Goal: Task Accomplishment & Management: Manage account settings

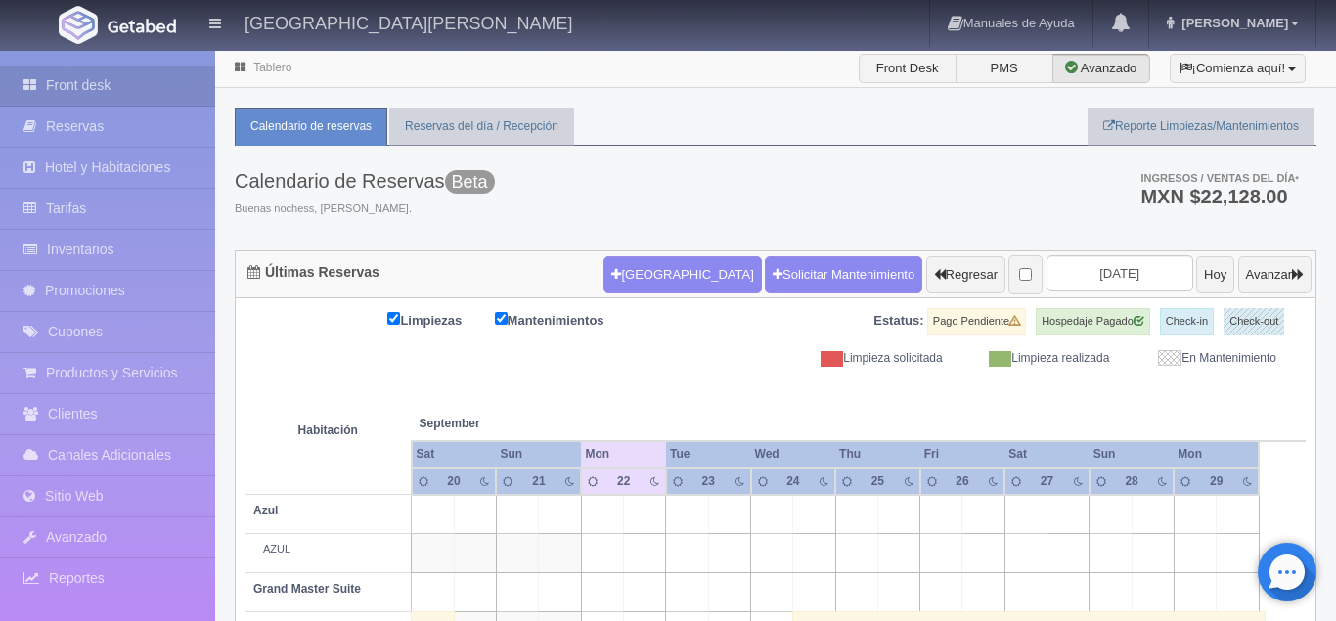
click at [623, 197] on div "Calendario de Reservas Beta Buenas nochess, Jaime. Ingresos / Ventas del día * …" at bounding box center [776, 198] width 1082 height 105
click at [473, 126] on link "Reservas del día / Recepción" at bounding box center [481, 127] width 185 height 38
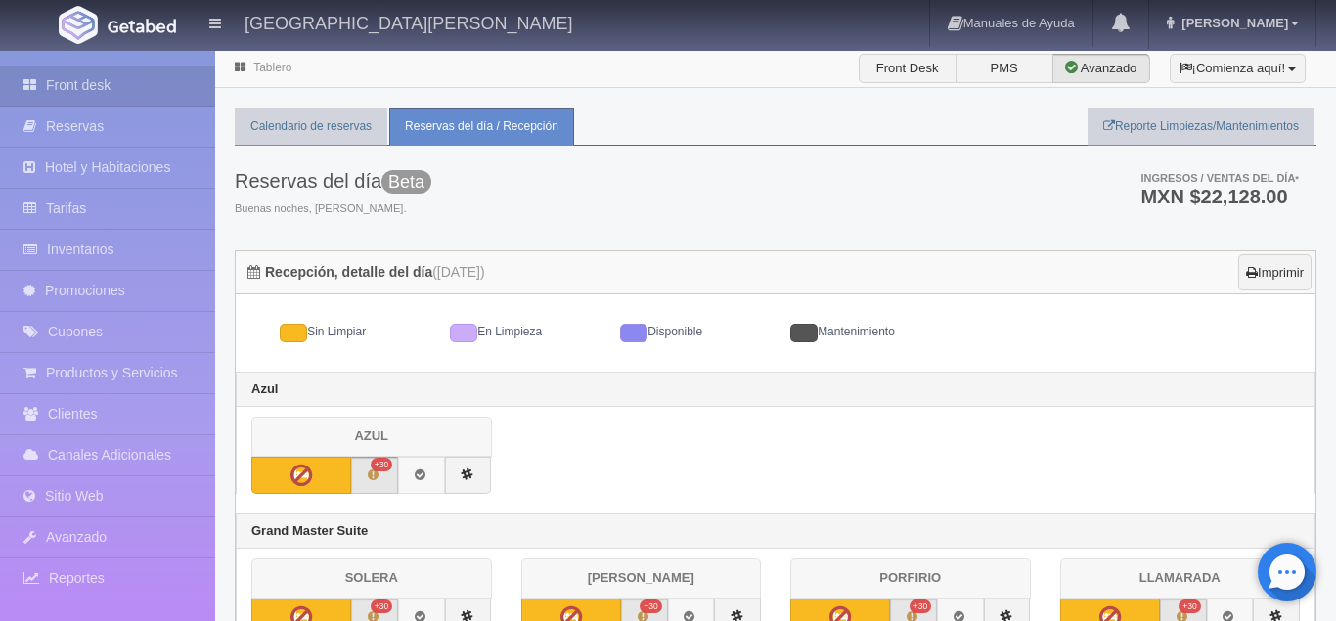
click at [473, 126] on link "Reservas del día / Recepción" at bounding box center [481, 127] width 185 height 38
click at [350, 134] on link "Calendario de reservas" at bounding box center [311, 127] width 153 height 38
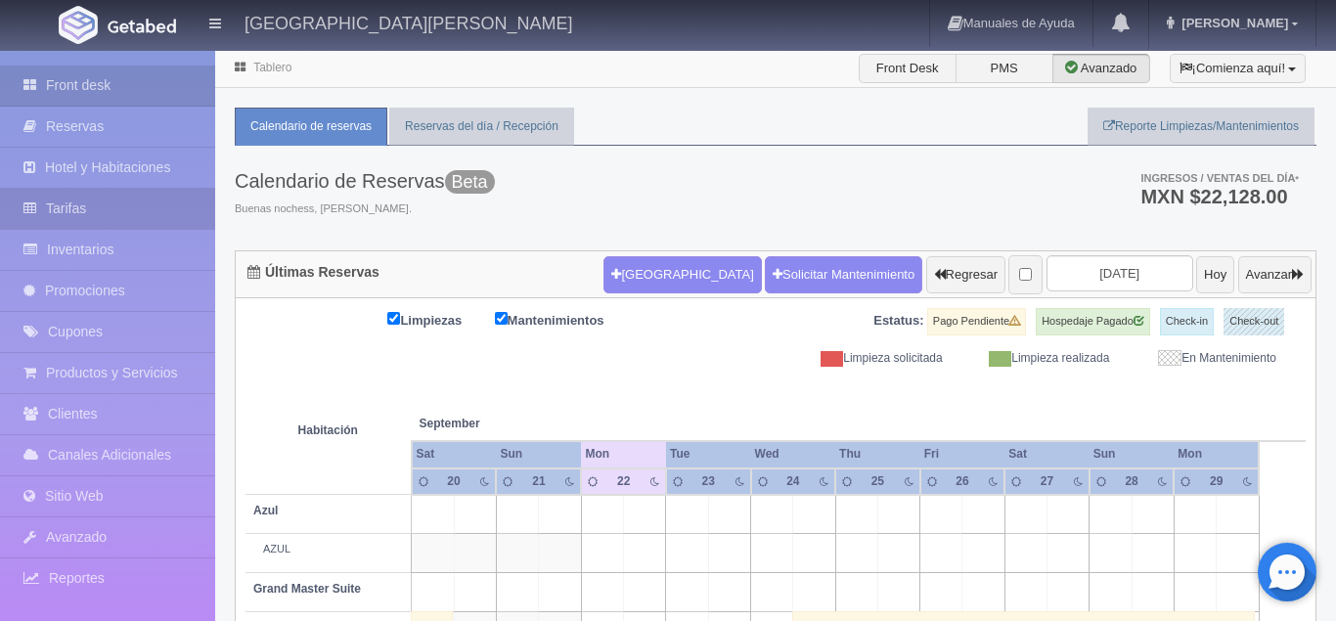
click at [103, 213] on link "Tarifas" at bounding box center [107, 209] width 215 height 40
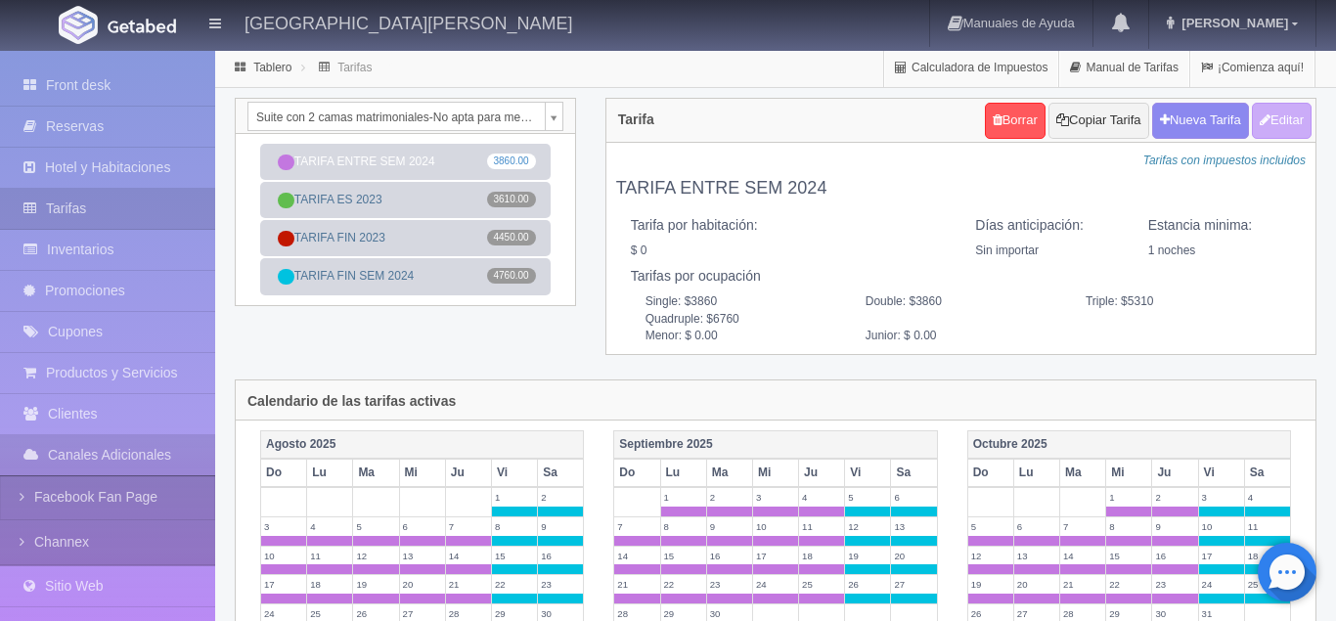
click at [652, 65] on div "Tablero Tarifas Calculadora de Impuestos Manual de Tarifas ¡Comienza aquí!" at bounding box center [775, 68] width 1121 height 39
click at [565, 339] on div "Suite con 2 camas matrimoniales-No apta para menores Suite con 2 camas matrimon…" at bounding box center [775, 239] width 1111 height 282
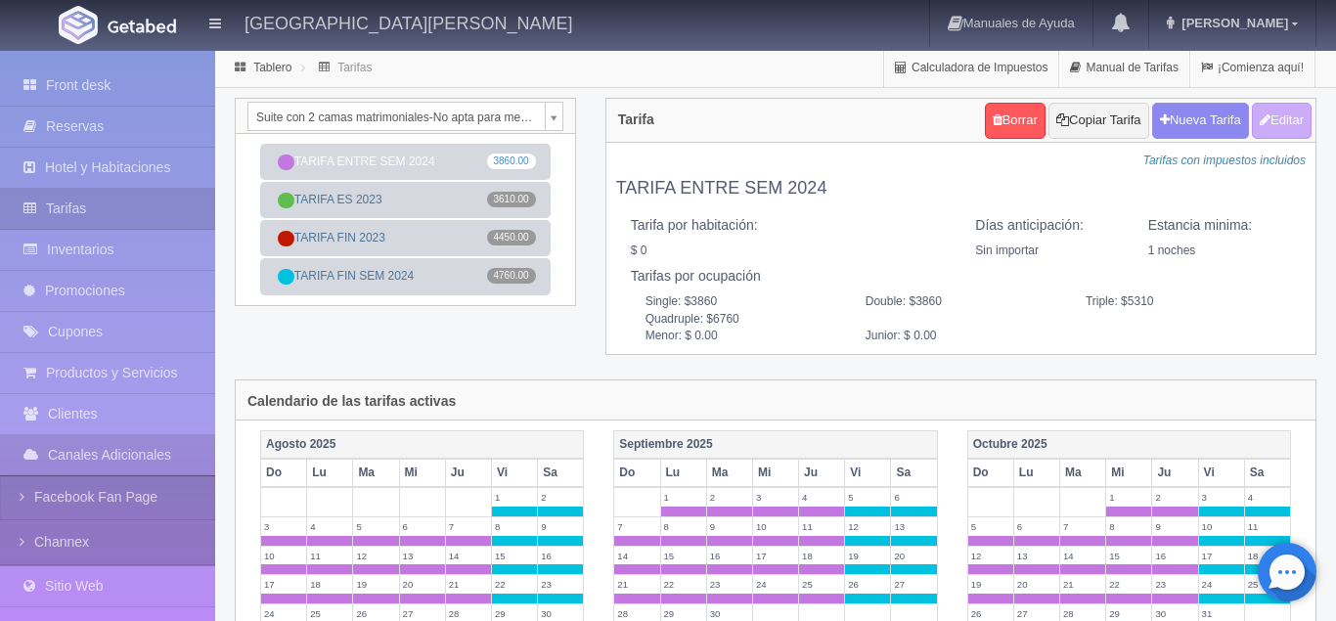
click at [572, 343] on div "Suite con 2 camas matrimoniales-No apta para menores Suite con 2 camas matrimon…" at bounding box center [775, 239] width 1111 height 282
click at [565, 351] on div "Suite con 2 camas matrimoniales-No apta para menores Suite con 2 camas matrimon…" at bounding box center [775, 239] width 1111 height 282
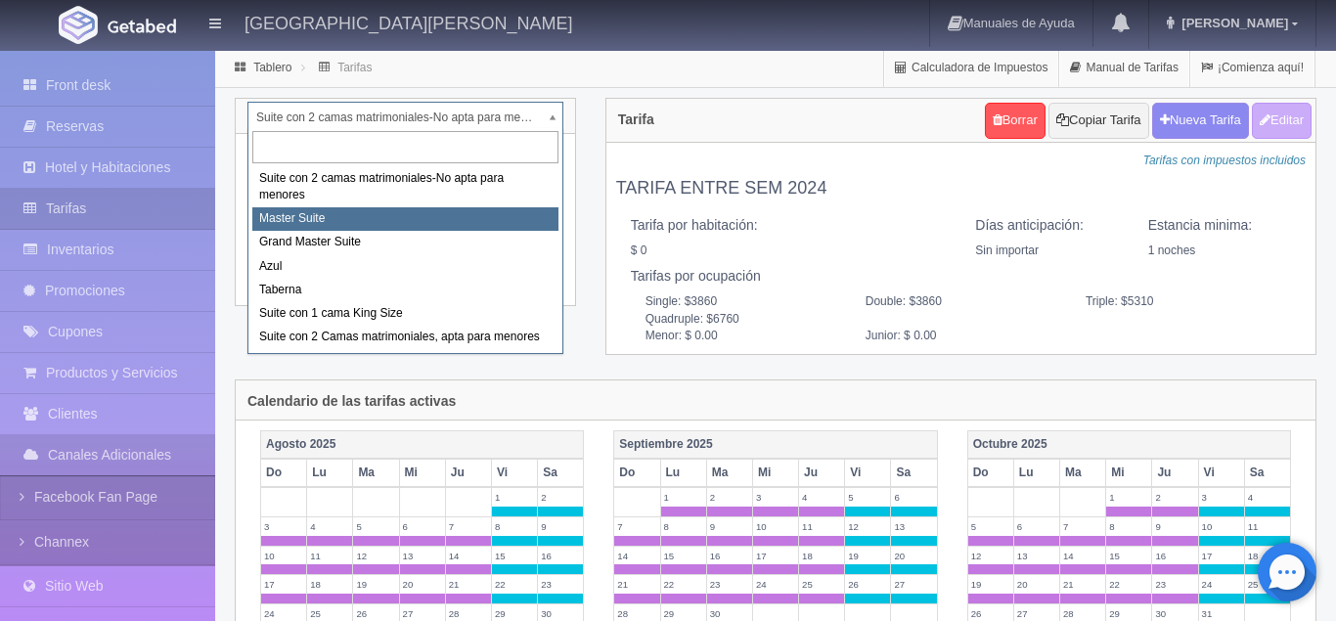
select select "1894"
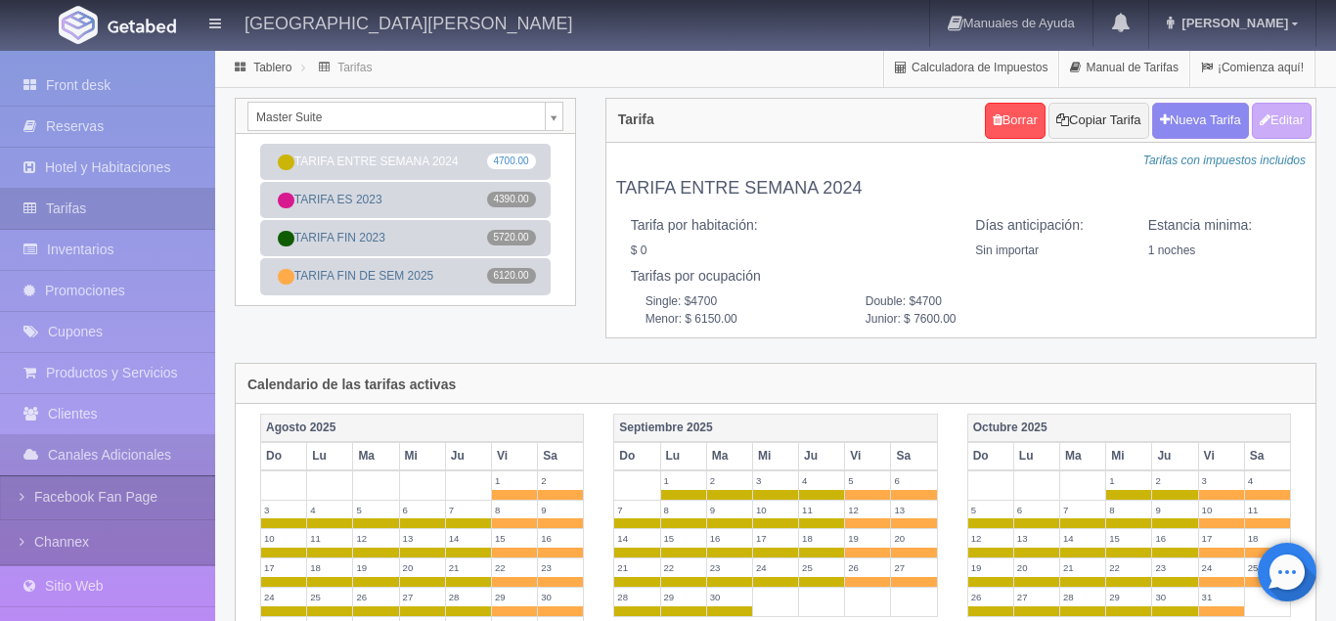
click at [564, 118] on div "Master Suite Suite con 2 camas matrimoniales-No apta para menores Master Suite …" at bounding box center [405, 116] width 339 height 35
click at [773, 70] on div "Tablero Tarifas Calculadora de Impuestos Manual de Tarifas ¡Comienza aquí!" at bounding box center [775, 68] width 1121 height 39
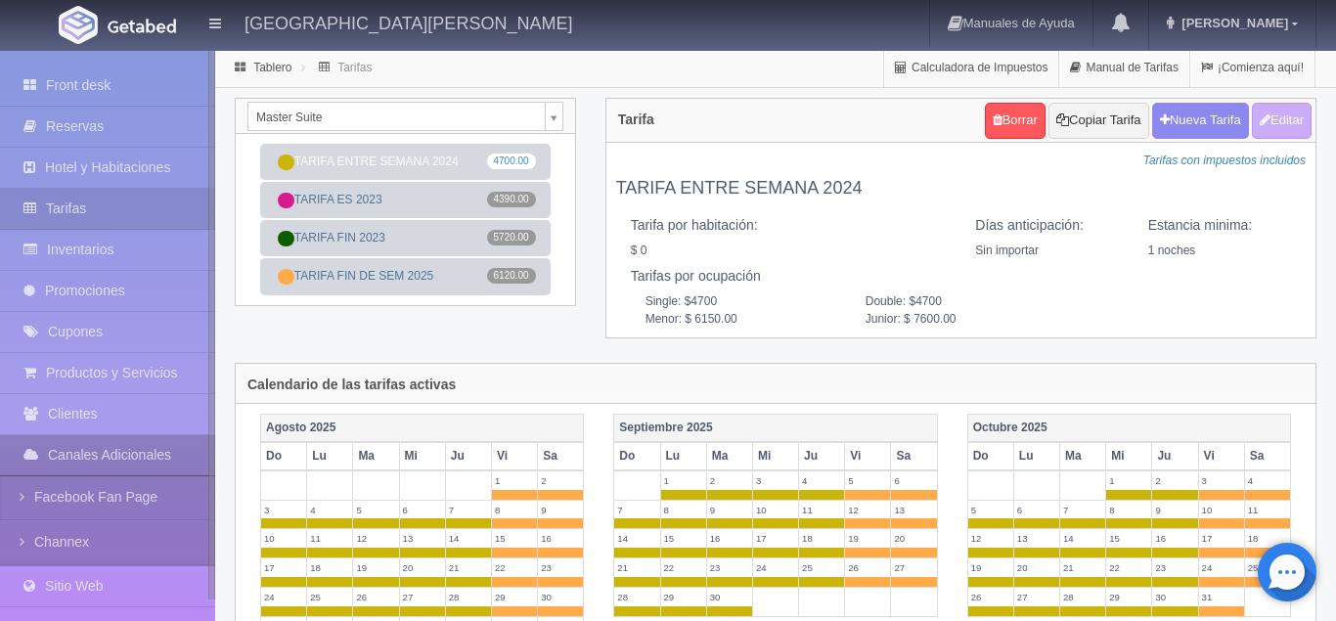
click at [114, 461] on link "Canales Adicionales" at bounding box center [107, 455] width 215 height 40
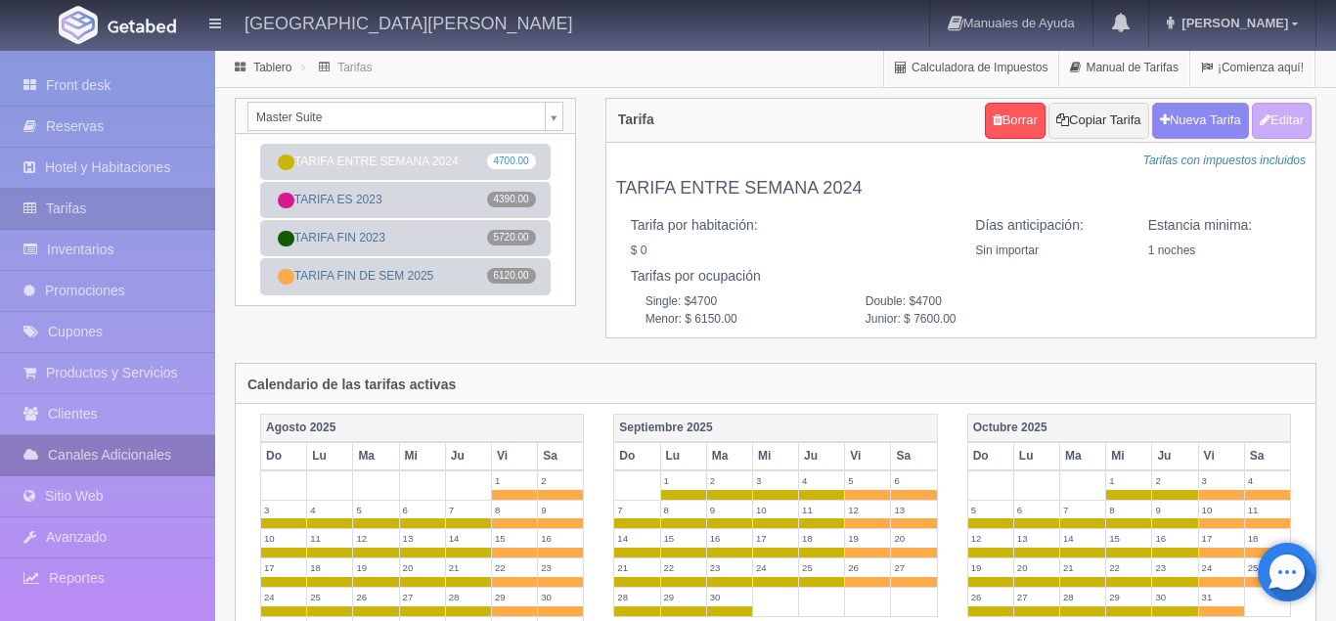
click at [114, 461] on link "Canales Adicionales" at bounding box center [107, 455] width 215 height 40
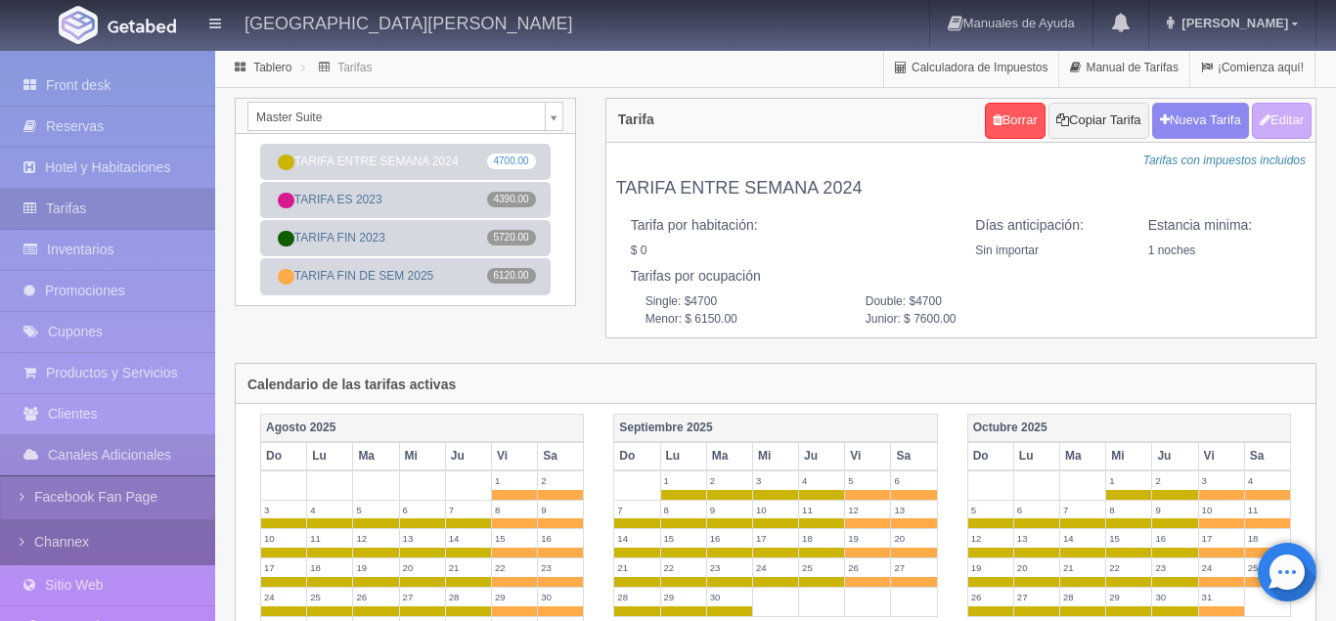
click at [108, 539] on link "Channex" at bounding box center [107, 542] width 215 height 44
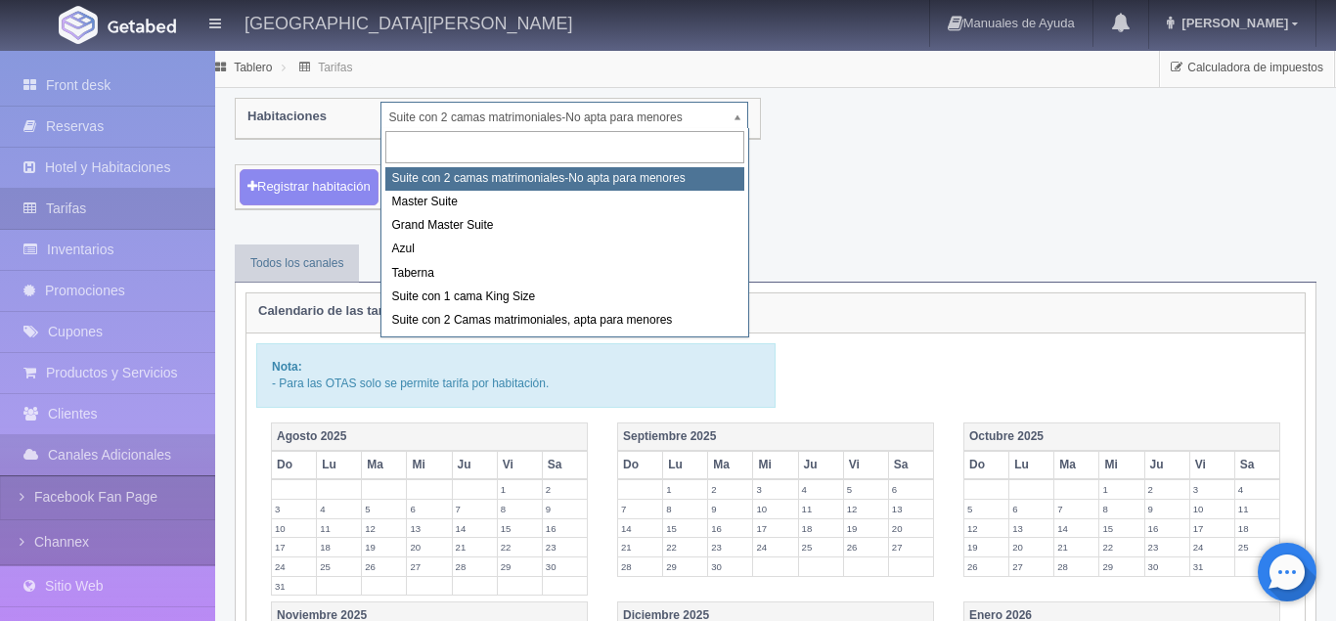
click at [736, 115] on body "[GEOGRAPHIC_DATA][PERSON_NAME] Manuales de Ayuda Actualizaciones recientes [PER…" at bounding box center [668, 628] width 1336 height 1158
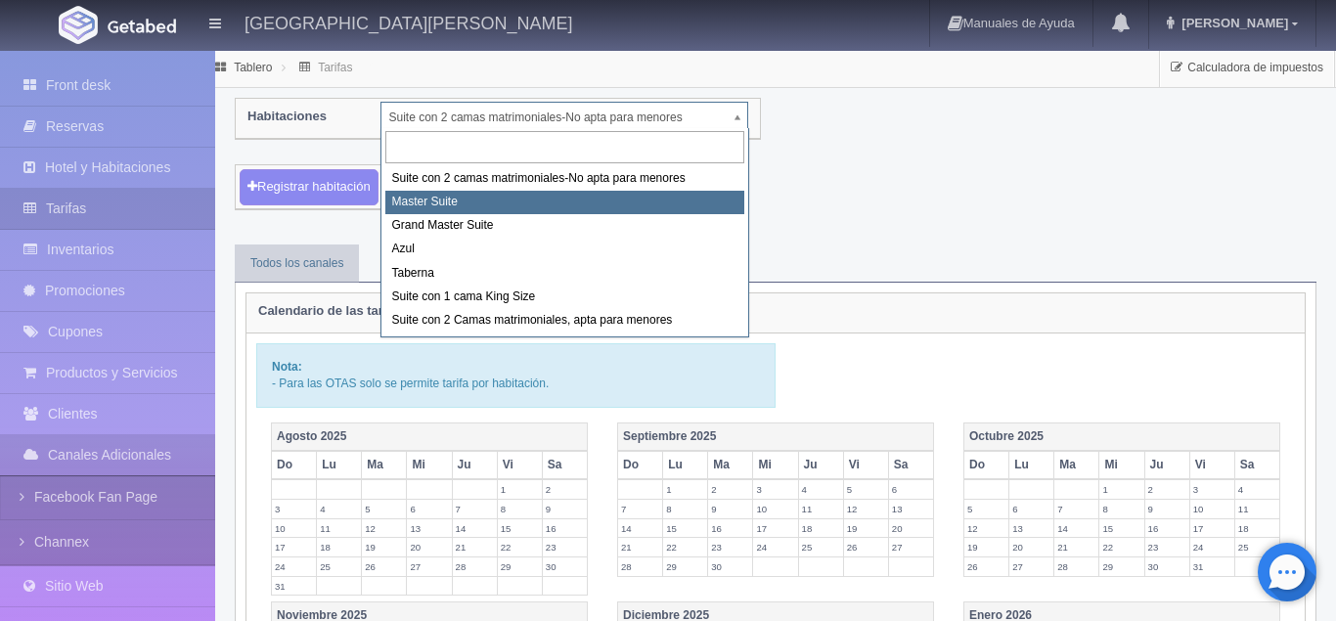
select select "1894"
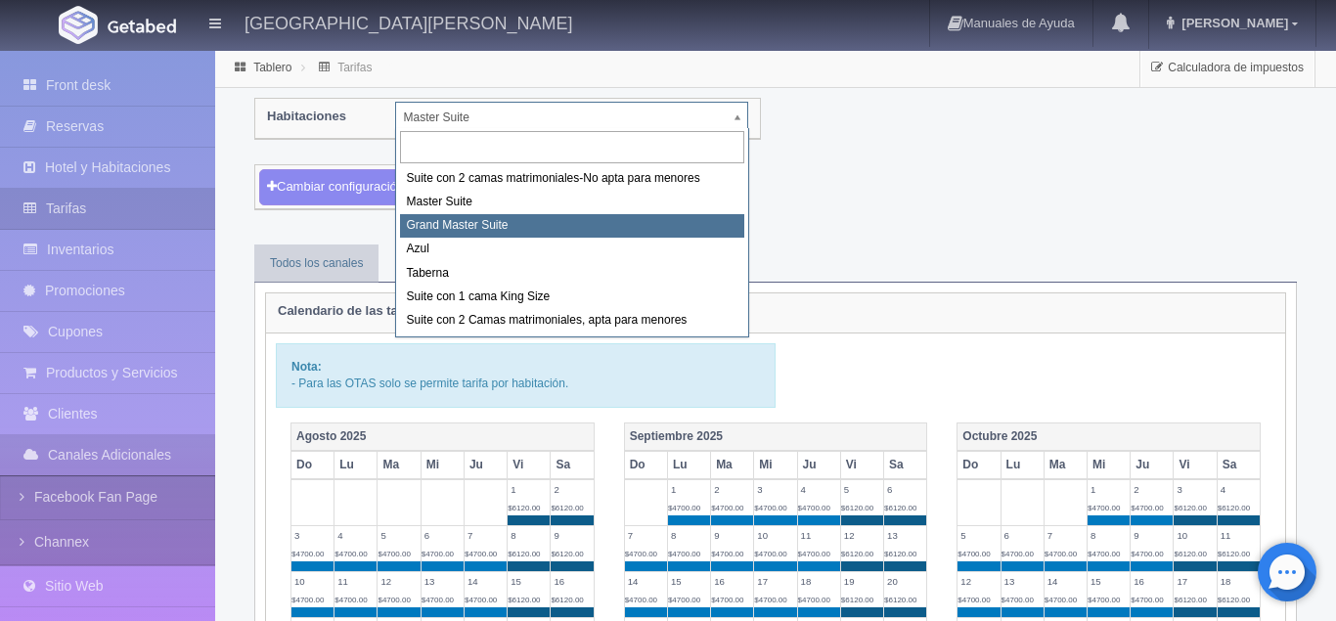
select select "1918"
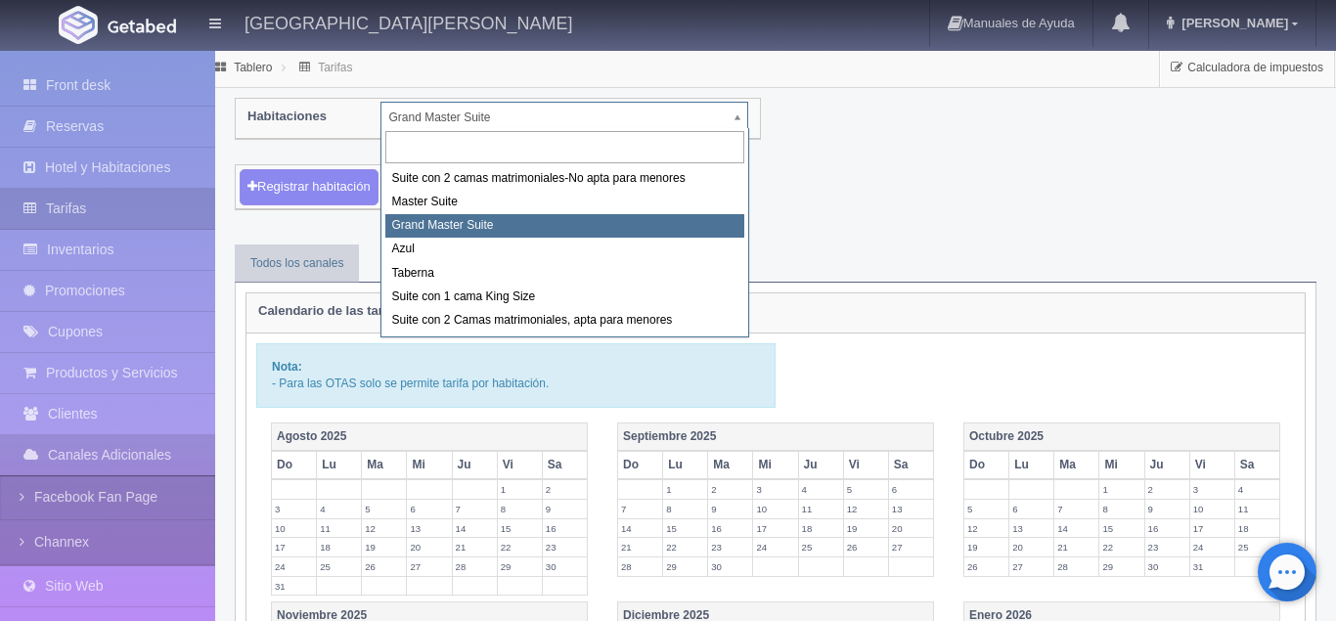
click at [745, 112] on body "[GEOGRAPHIC_DATA][PERSON_NAME] Manuales de Ayuda Actualizaciones recientes [PER…" at bounding box center [668, 628] width 1336 height 1158
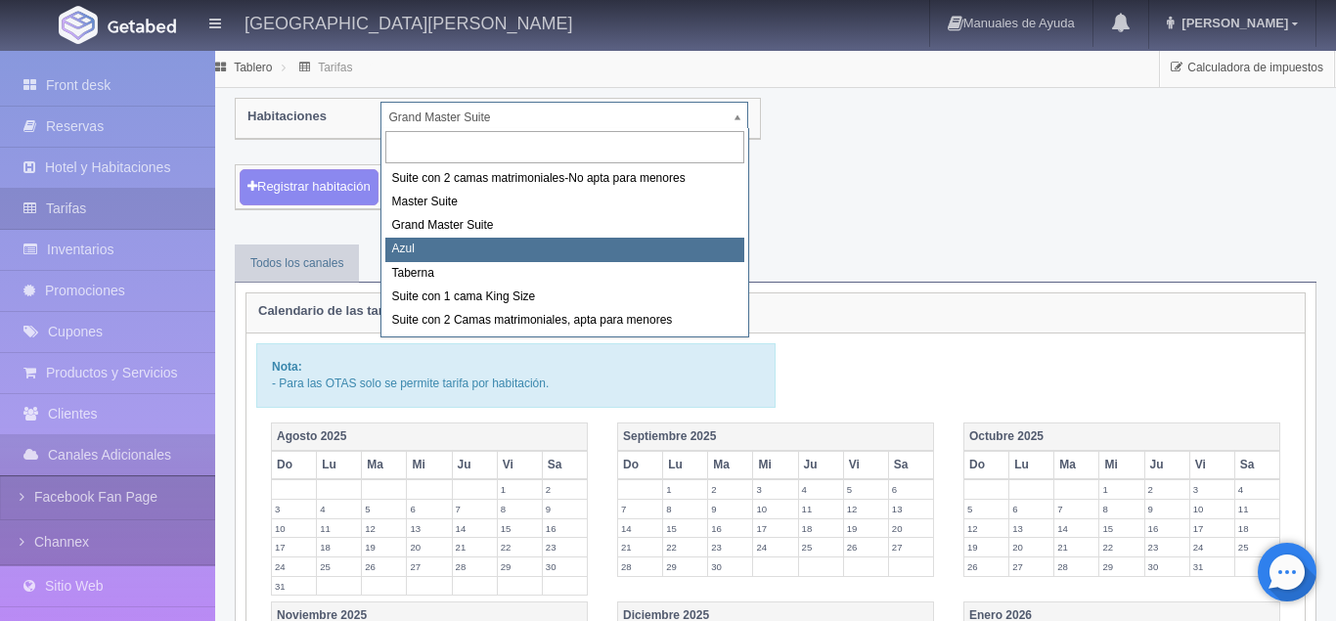
select select "1919"
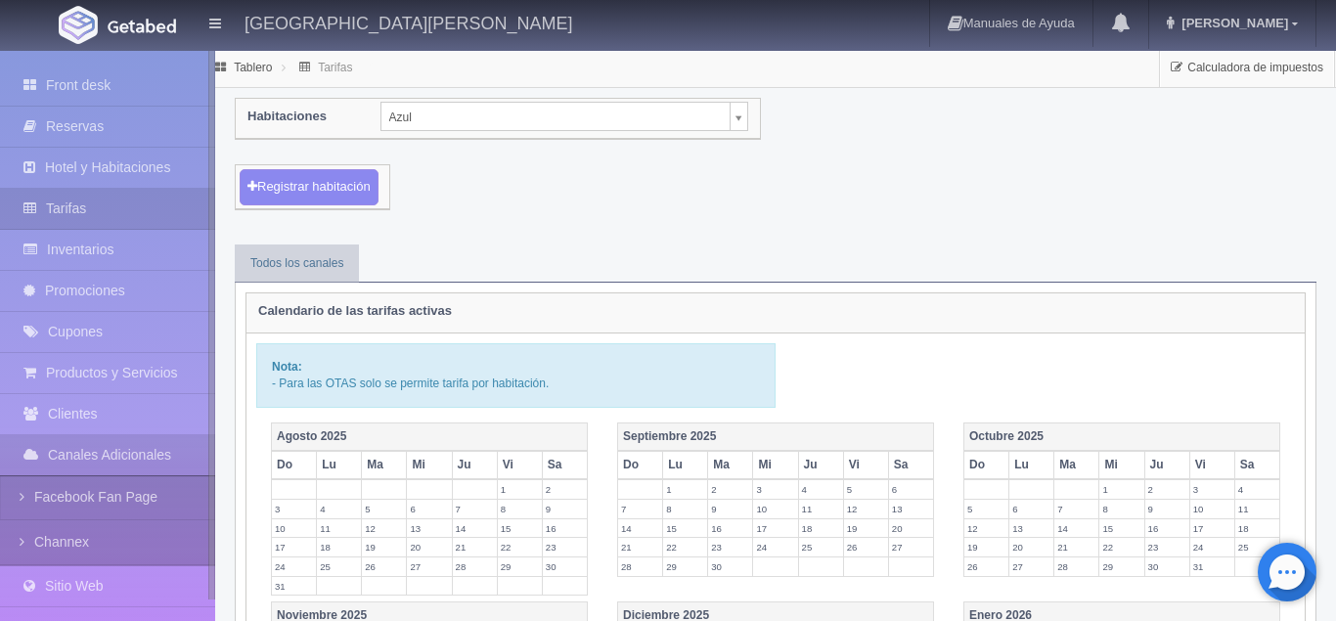
click at [742, 122] on body "Hacienda El Carmen Hotel & Spa Manuales de Ayuda Actualizaciones recientes Jaim…" at bounding box center [668, 628] width 1336 height 1158
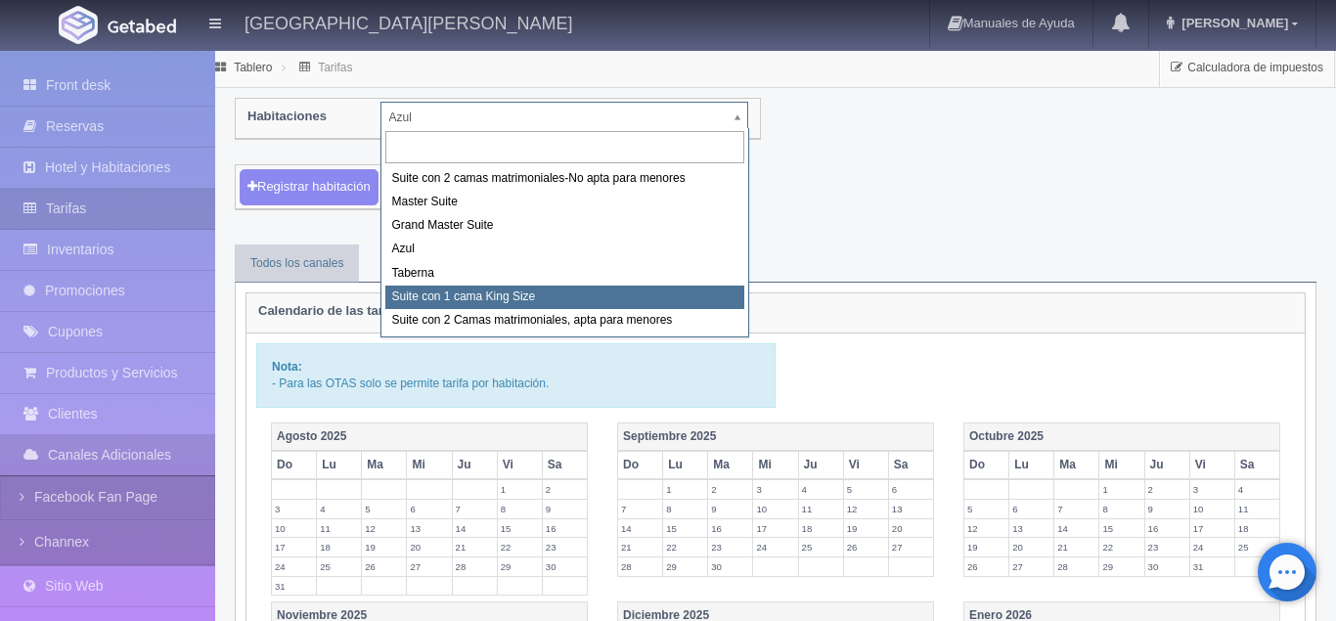
select select "1921"
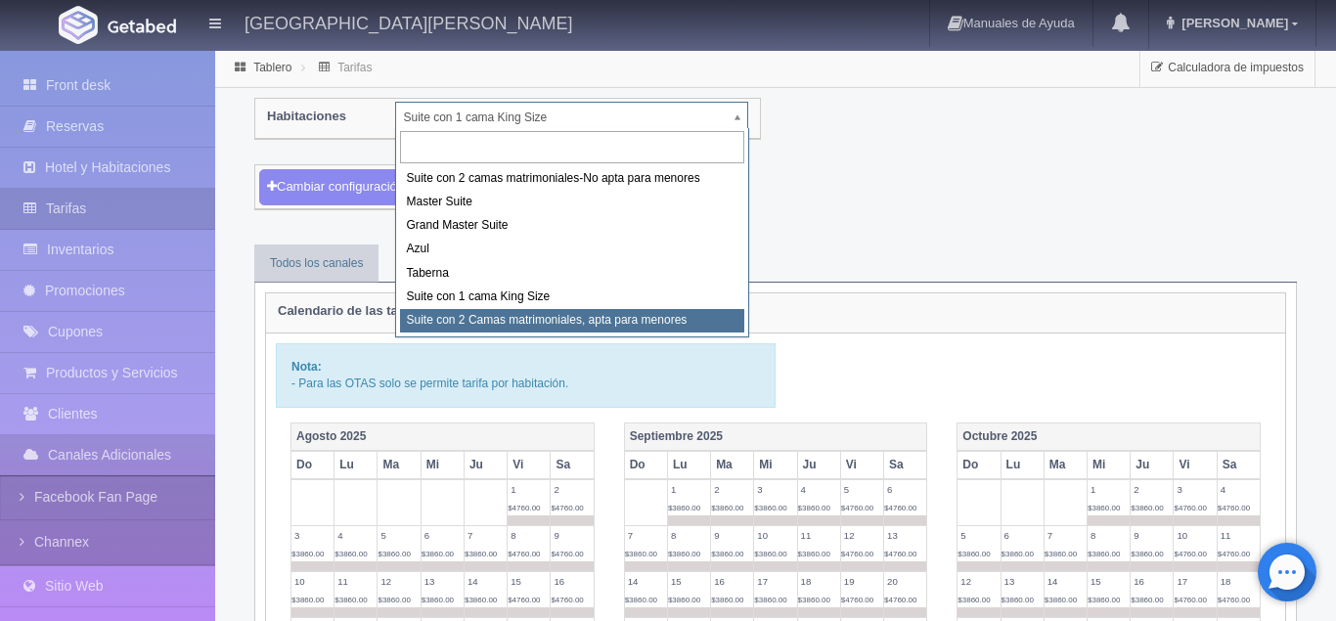
select select "1983"
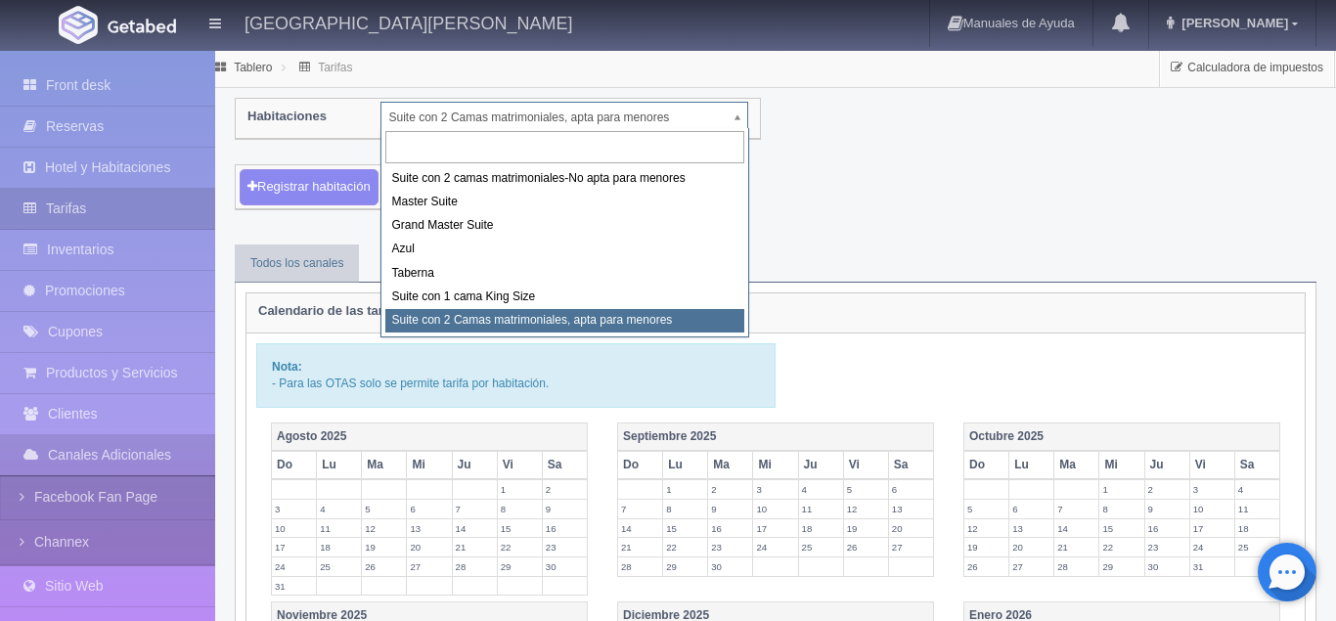
click at [742, 125] on body "[GEOGRAPHIC_DATA][PERSON_NAME] Manuales de Ayuda Actualizaciones recientes [PER…" at bounding box center [668, 628] width 1336 height 1158
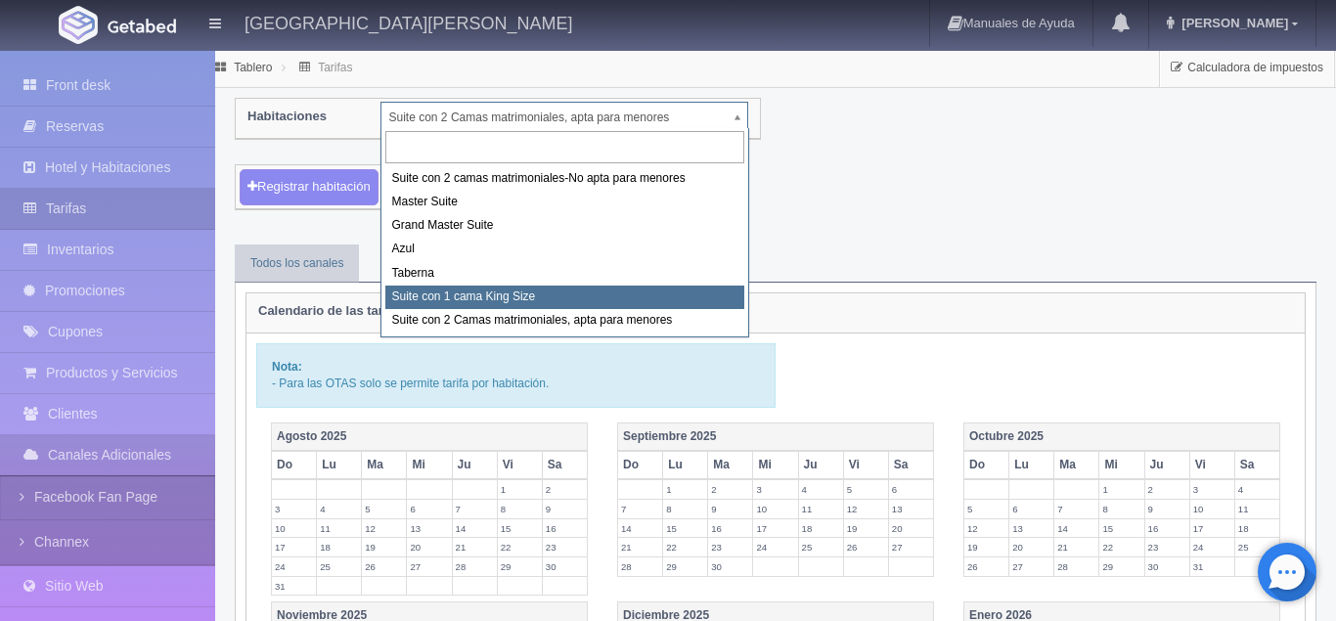
select select "1921"
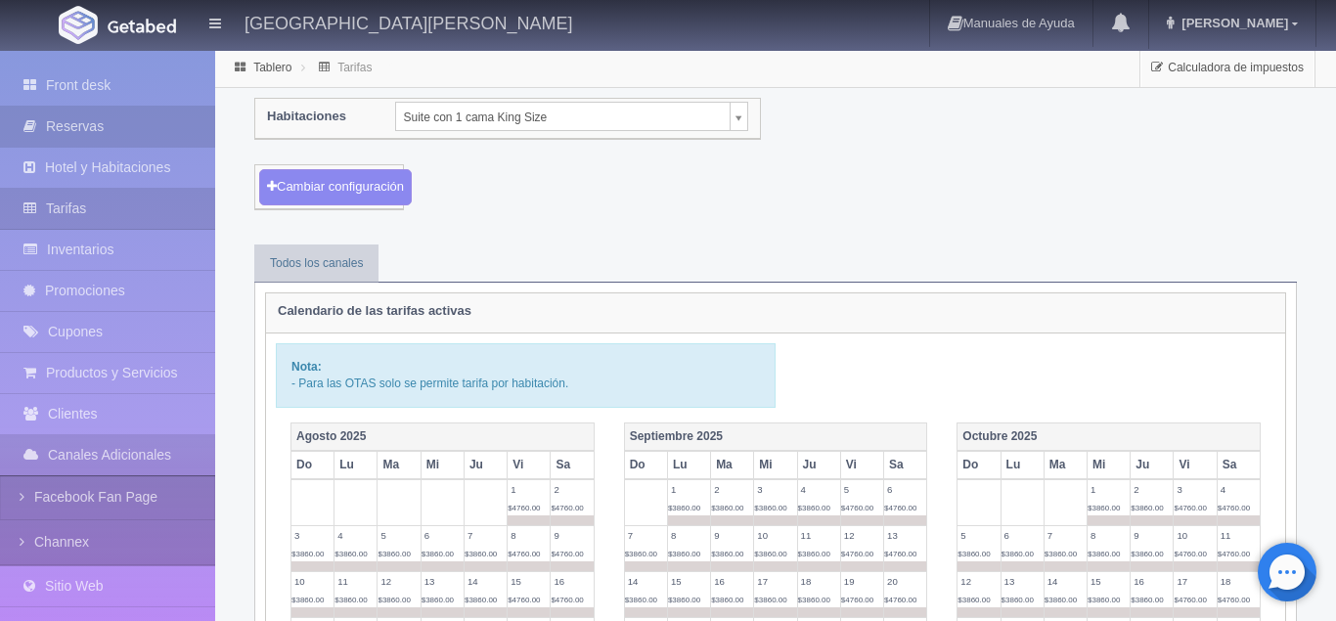
click at [112, 127] on link "Reservas" at bounding box center [107, 127] width 215 height 40
